Goal: Find specific page/section: Find specific page/section

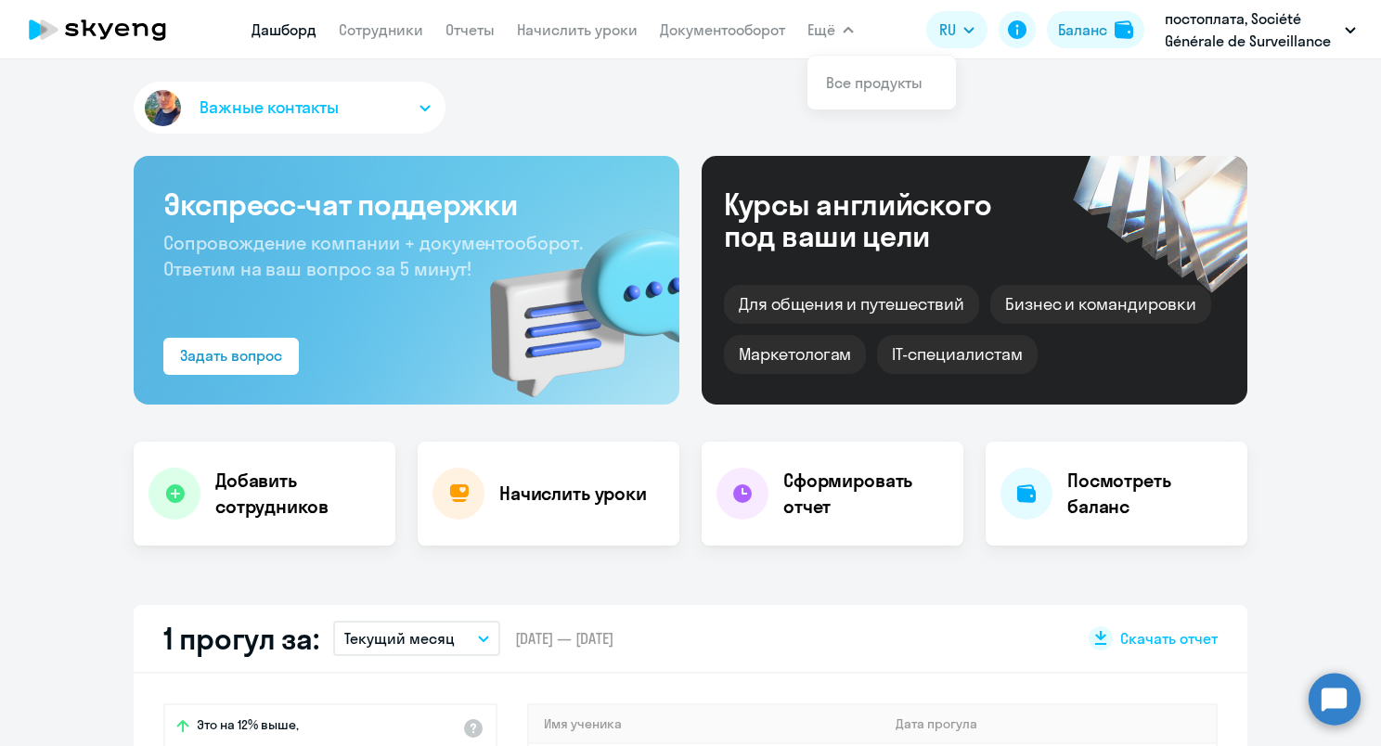
select select "30"
click at [843, 22] on button "Ещё" at bounding box center [830, 29] width 46 height 37
click at [365, 37] on link "Сотрудники" at bounding box center [381, 29] width 84 height 19
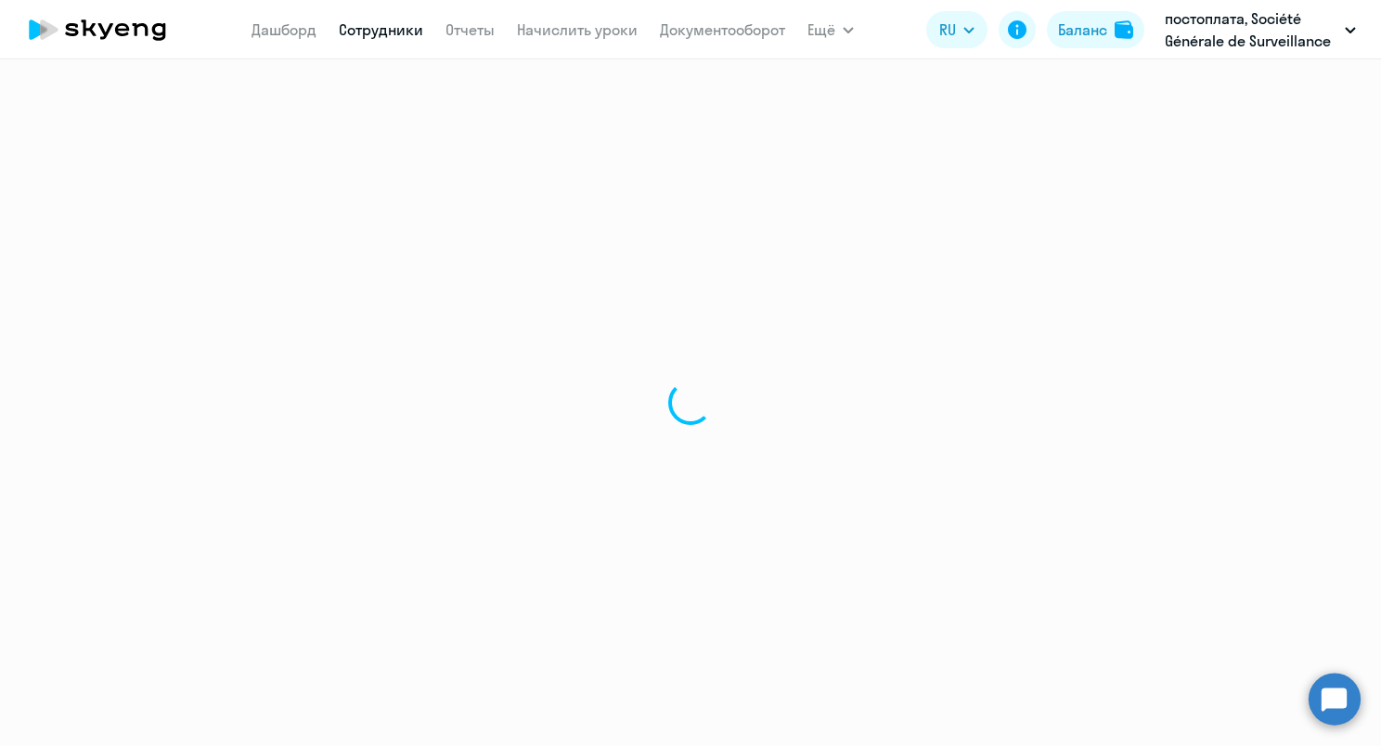
select select "30"
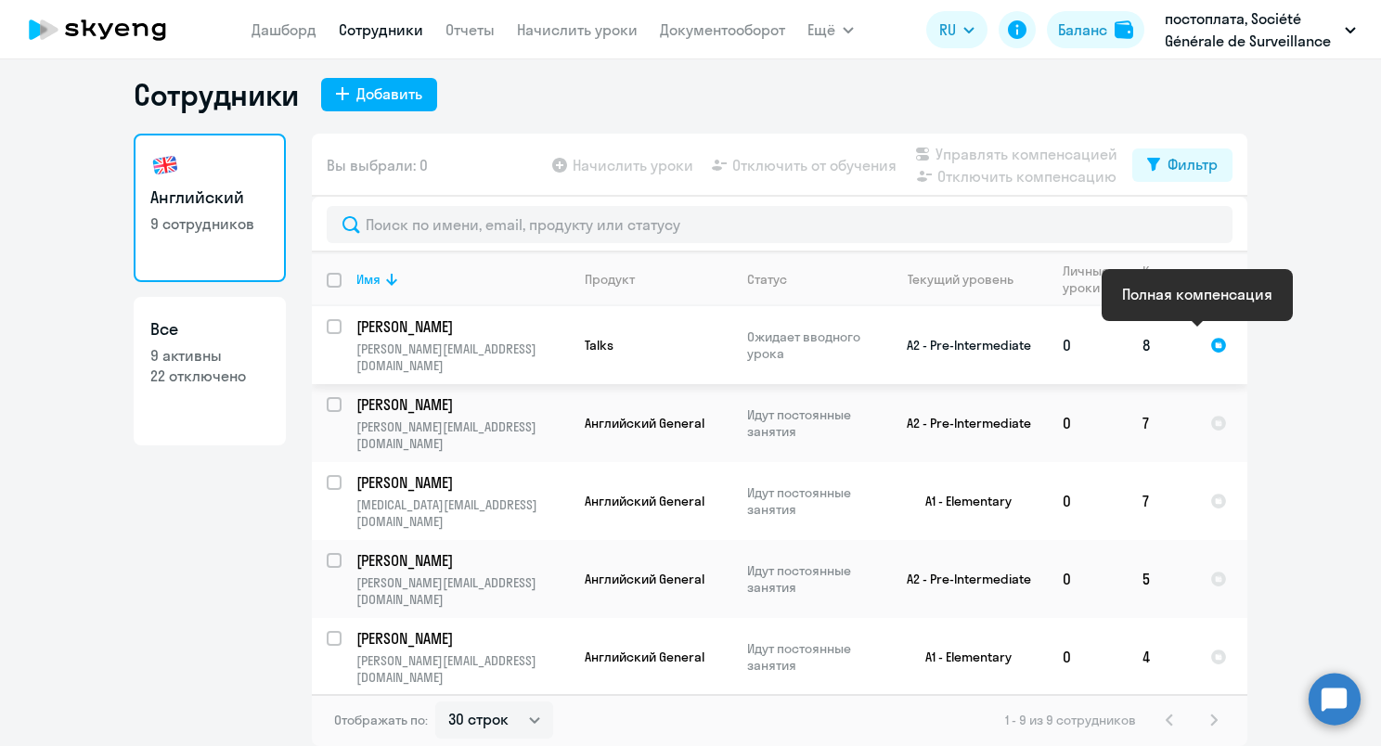
click at [1210, 337] on div at bounding box center [1218, 345] width 17 height 17
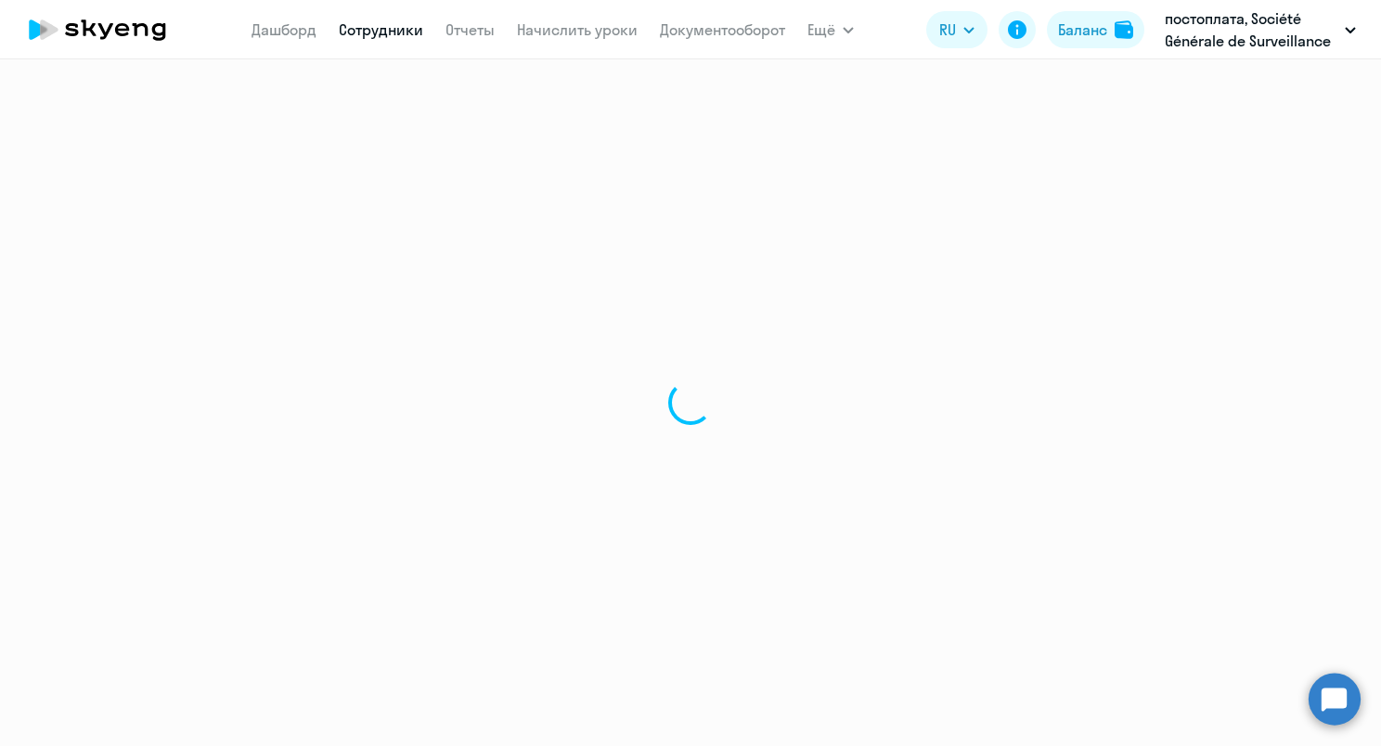
select select "english"
